Goal: Task Accomplishment & Management: Manage account settings

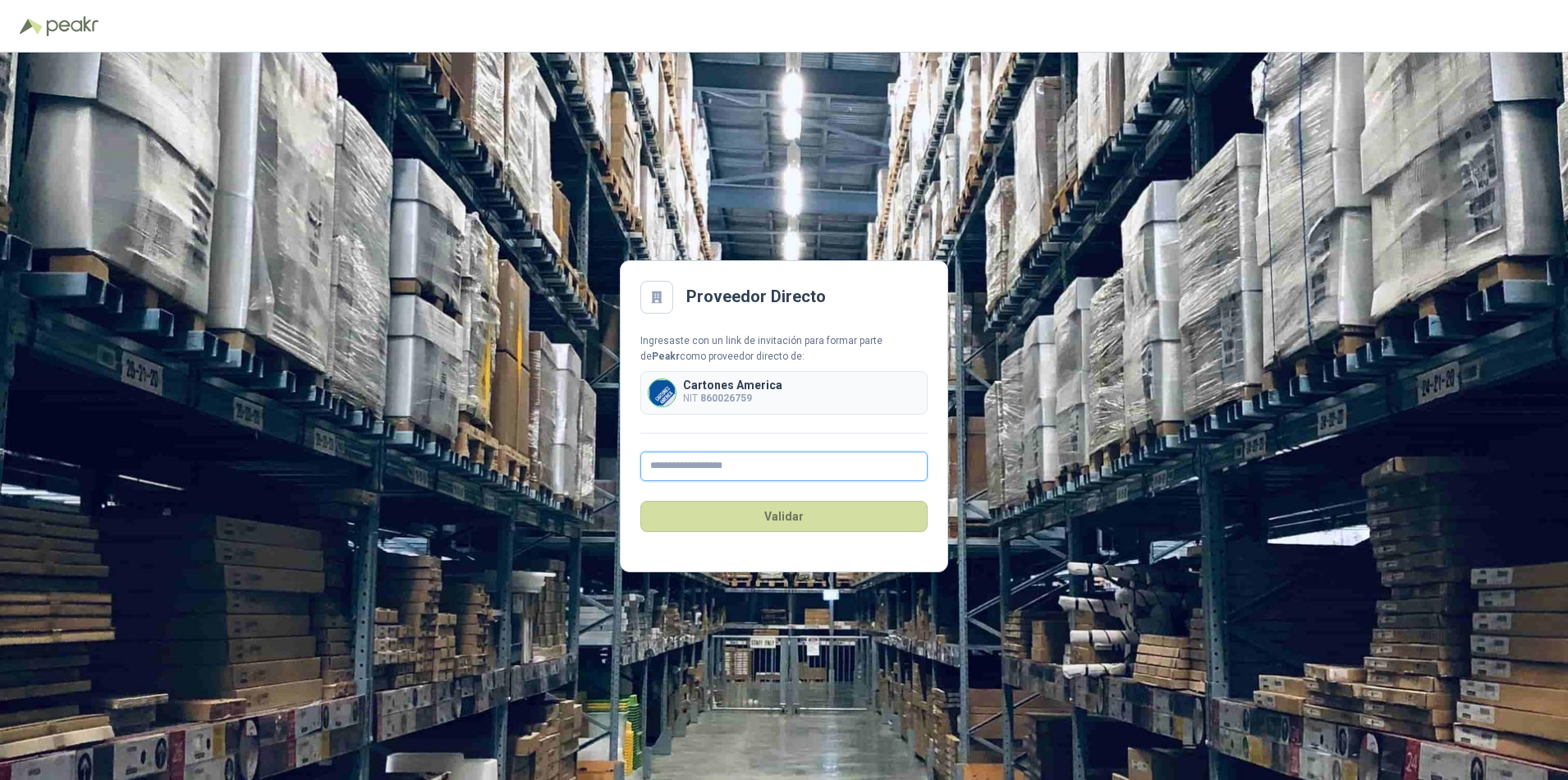
click at [666, 462] on input "text" at bounding box center [784, 466] width 287 height 29
type input "**********"
click at [757, 520] on button "Validar" at bounding box center [784, 516] width 287 height 31
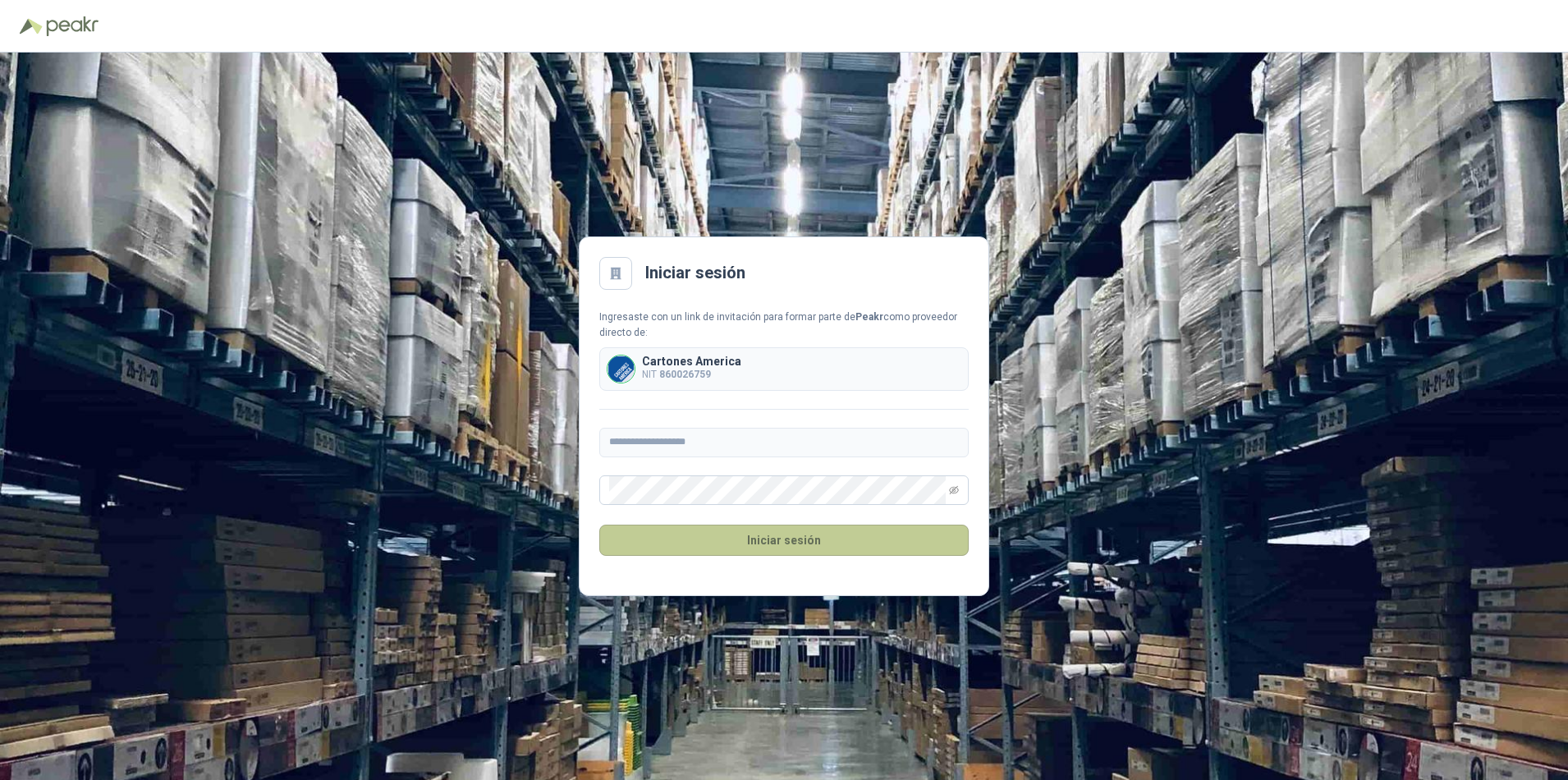
click at [817, 537] on button "Iniciar sesión" at bounding box center [784, 541] width 369 height 31
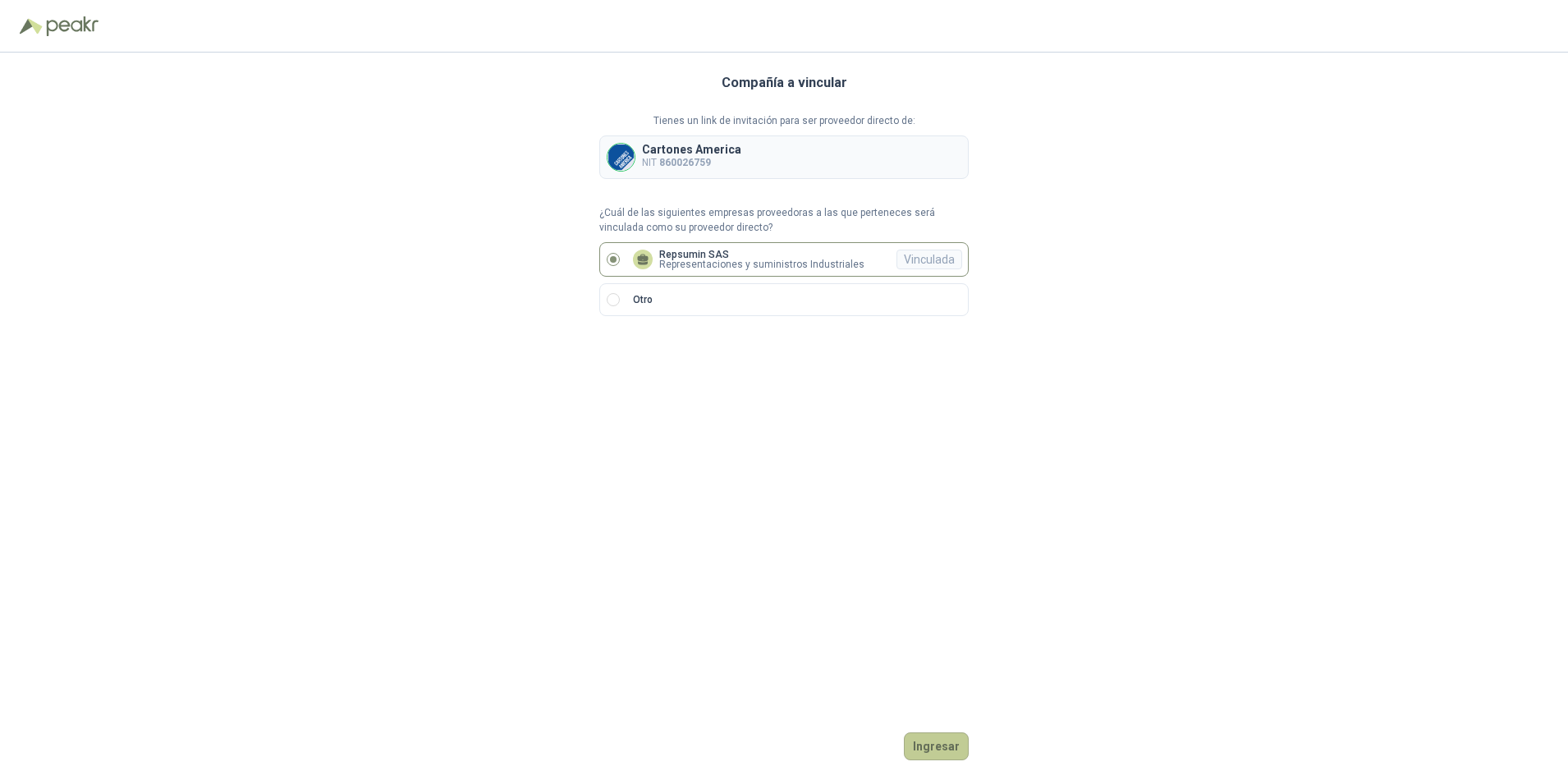
click at [942, 750] on button "Ingresar" at bounding box center [936, 747] width 65 height 28
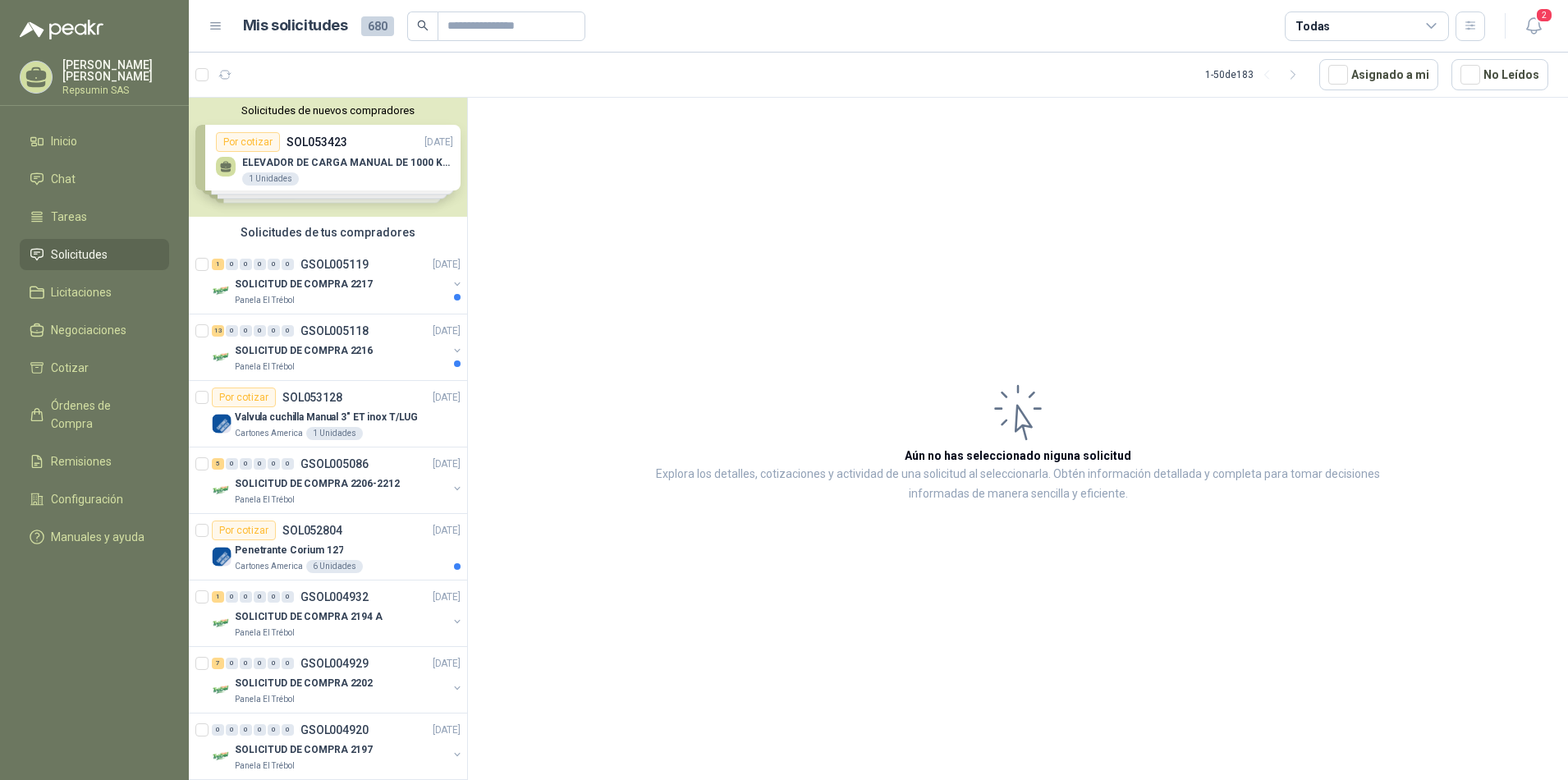
click at [226, 166] on div "Solicitudes de nuevos compradores Por cotizar SOL053423 [DATE] ELEVADOR DE CARG…" at bounding box center [328, 158] width 278 height 120
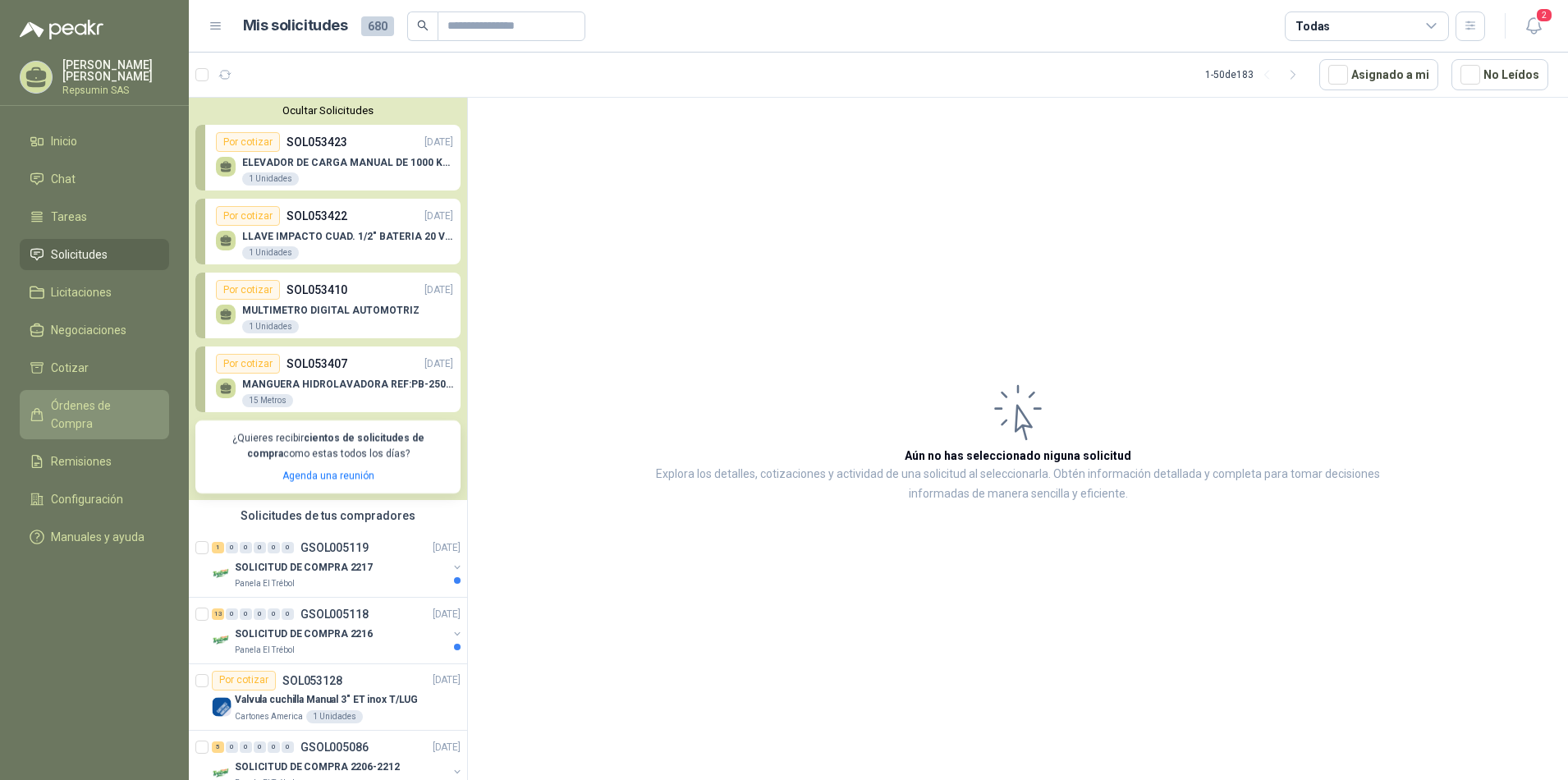
click at [67, 401] on span "Órdenes de Compra" at bounding box center [102, 414] width 103 height 36
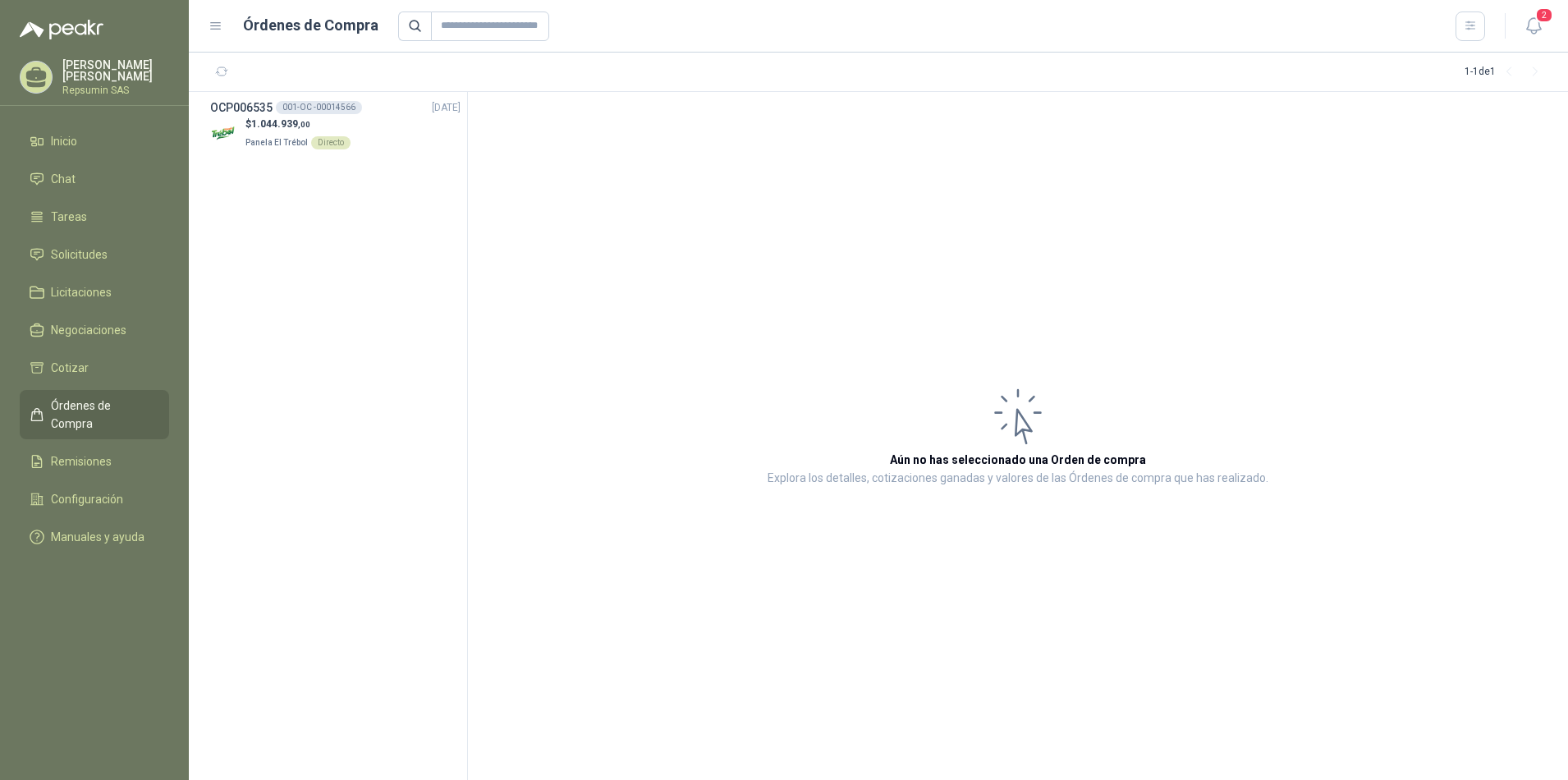
click at [77, 71] on p "[PERSON_NAME]" at bounding box center [116, 70] width 107 height 23
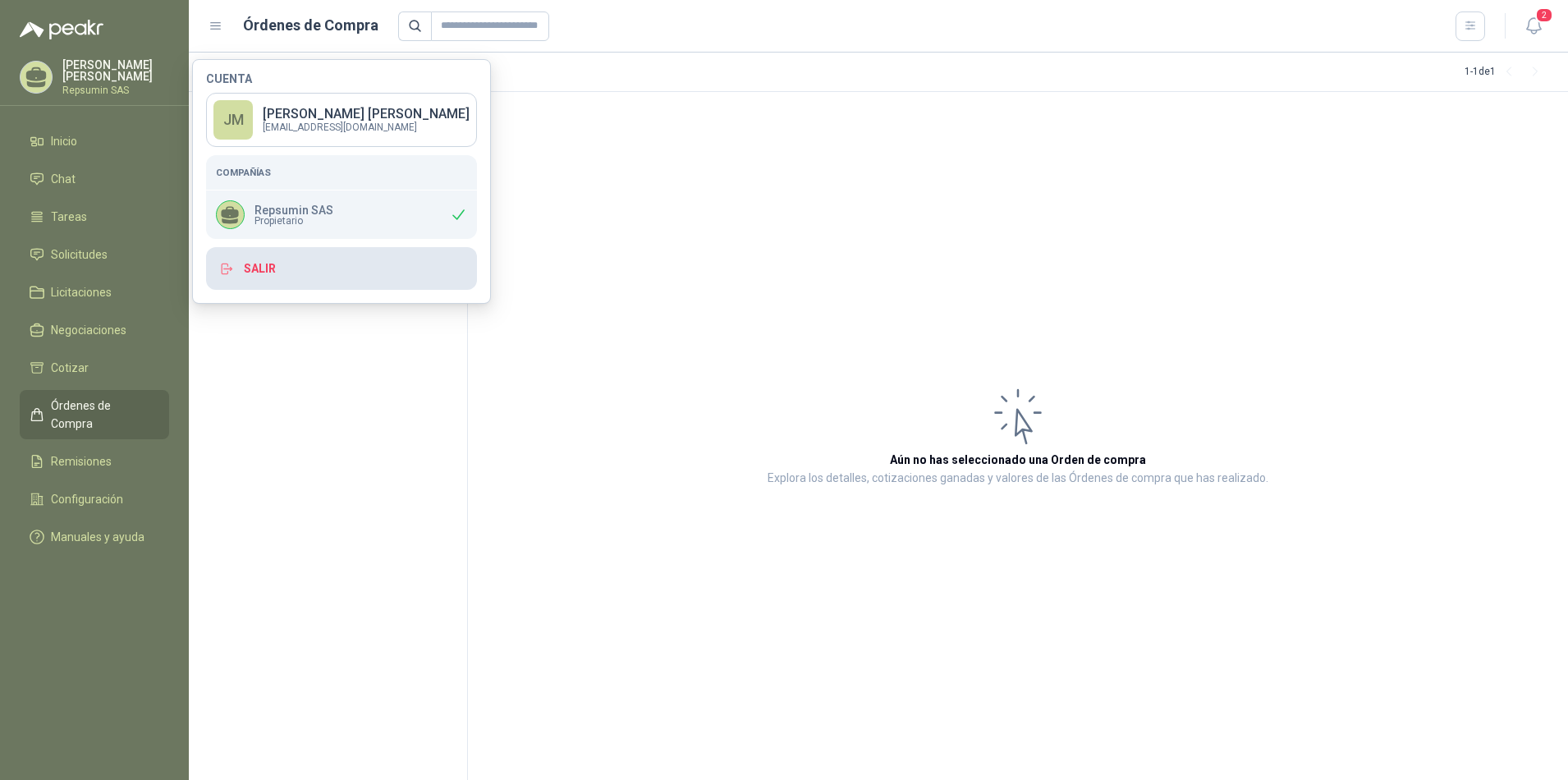
click at [251, 271] on button "Salir" at bounding box center [341, 268] width 271 height 43
